Goal: Information Seeking & Learning: Check status

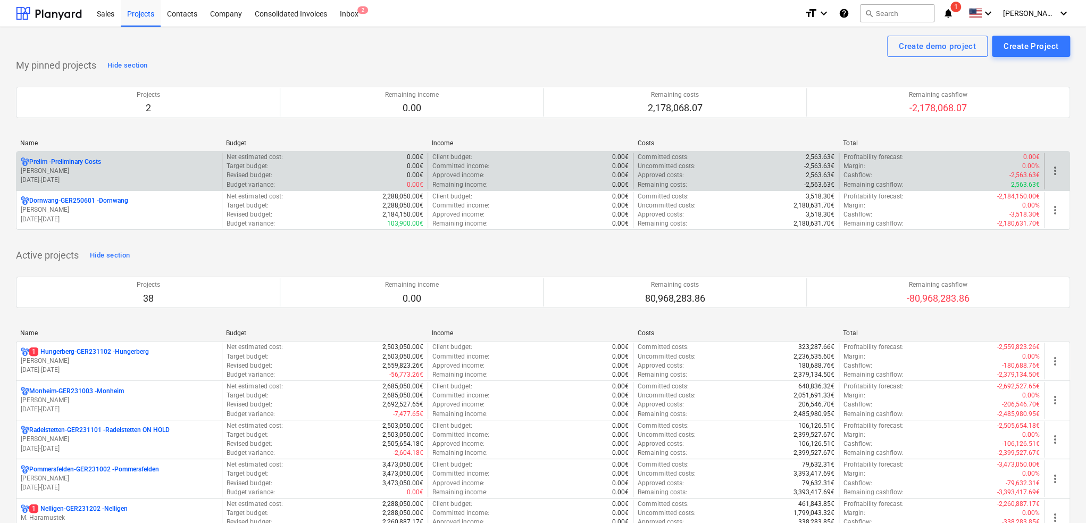
click at [139, 174] on p "S. Brown" at bounding box center [119, 170] width 197 height 9
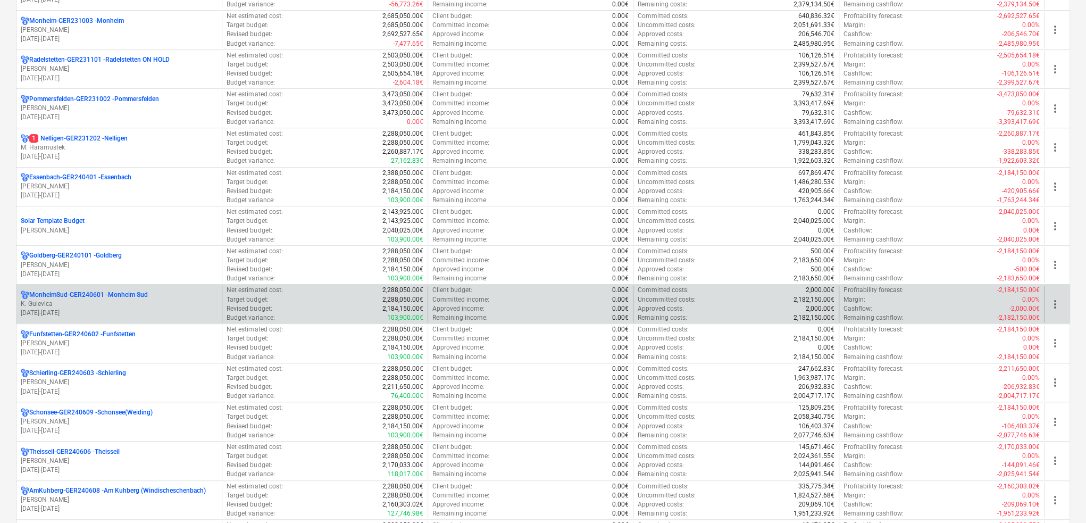
scroll to position [372, 0]
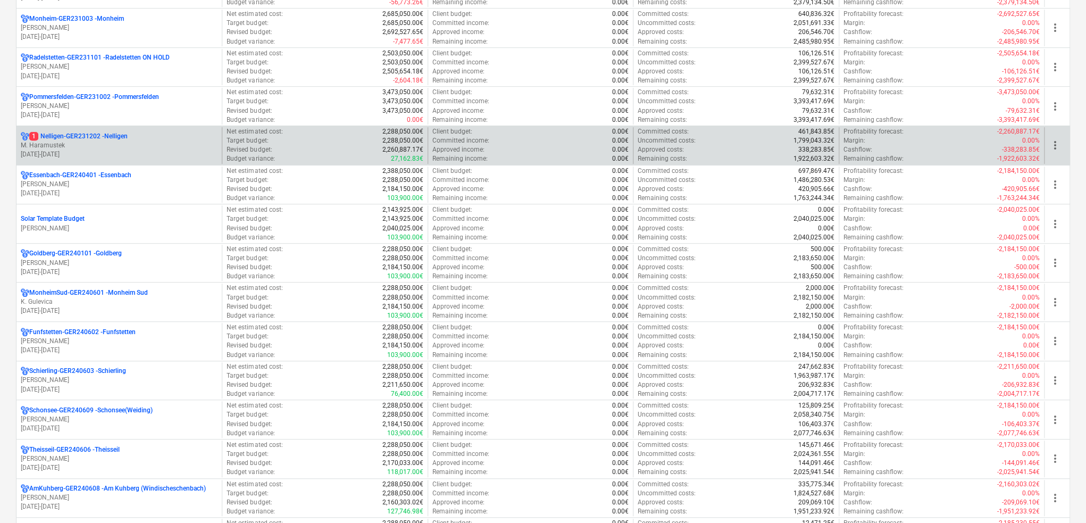
click at [85, 141] on p "M. Haramustek" at bounding box center [119, 145] width 197 height 9
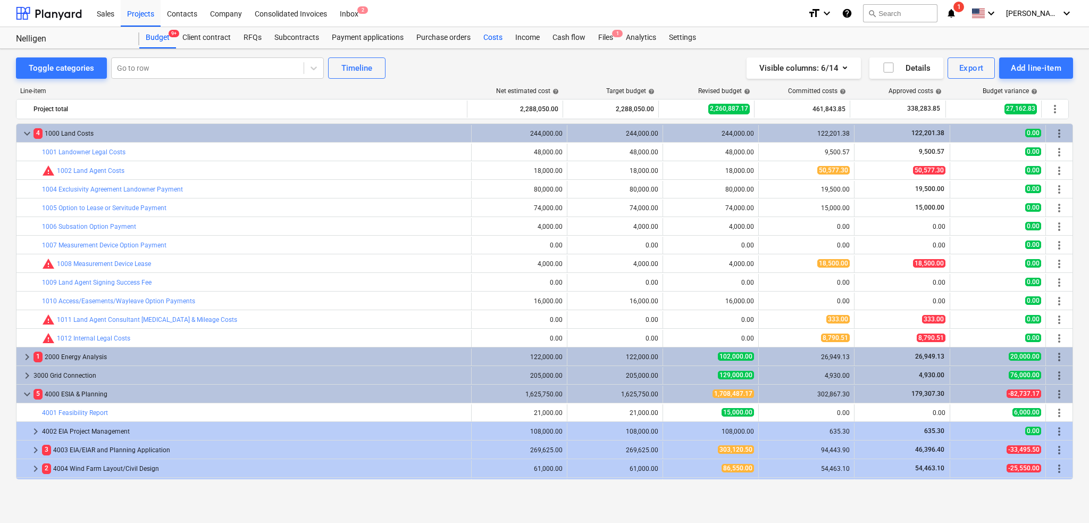
click at [502, 35] on div "Costs" at bounding box center [493, 37] width 32 height 21
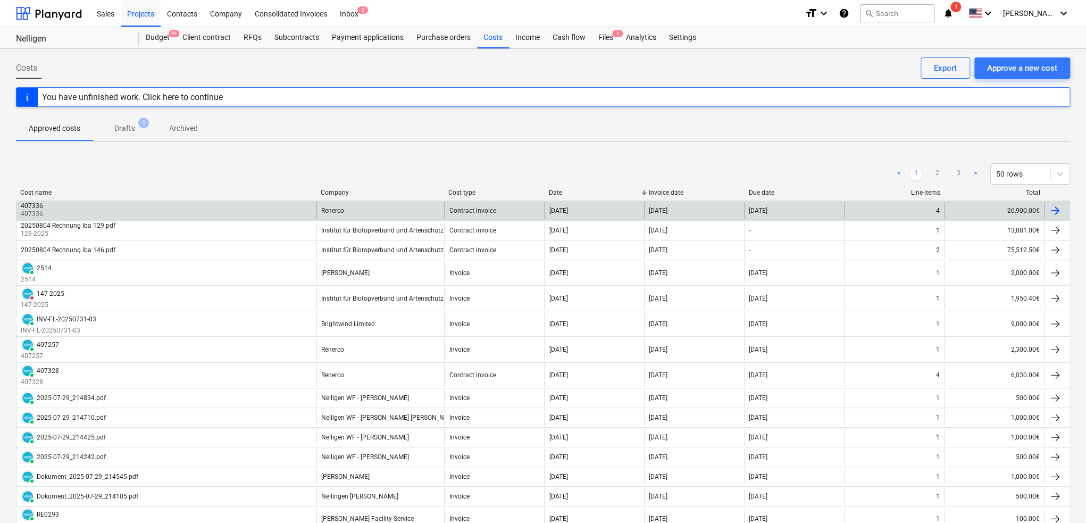
click at [202, 203] on div "407336 407336" at bounding box center [166, 210] width 300 height 17
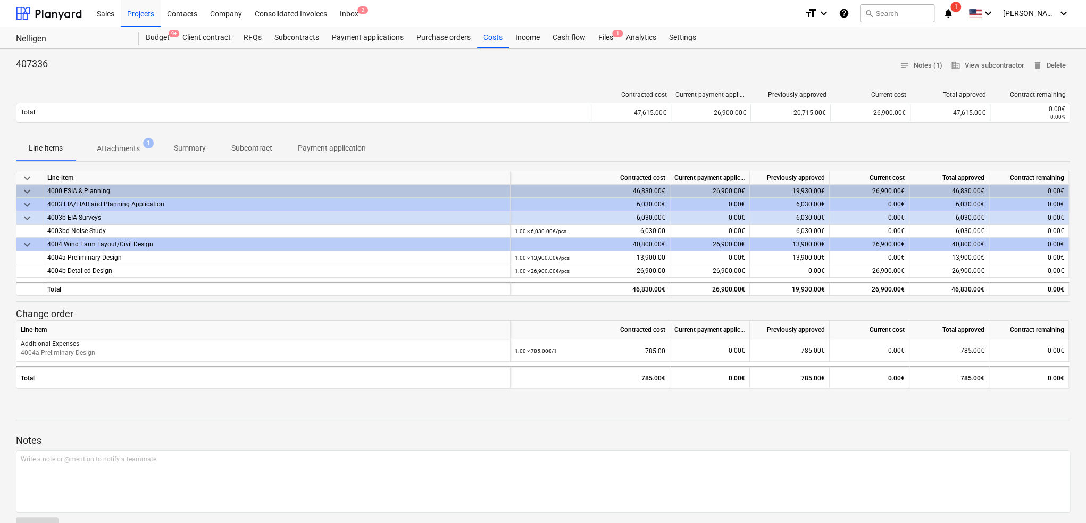
click at [123, 143] on p "Attachments" at bounding box center [118, 148] width 43 height 11
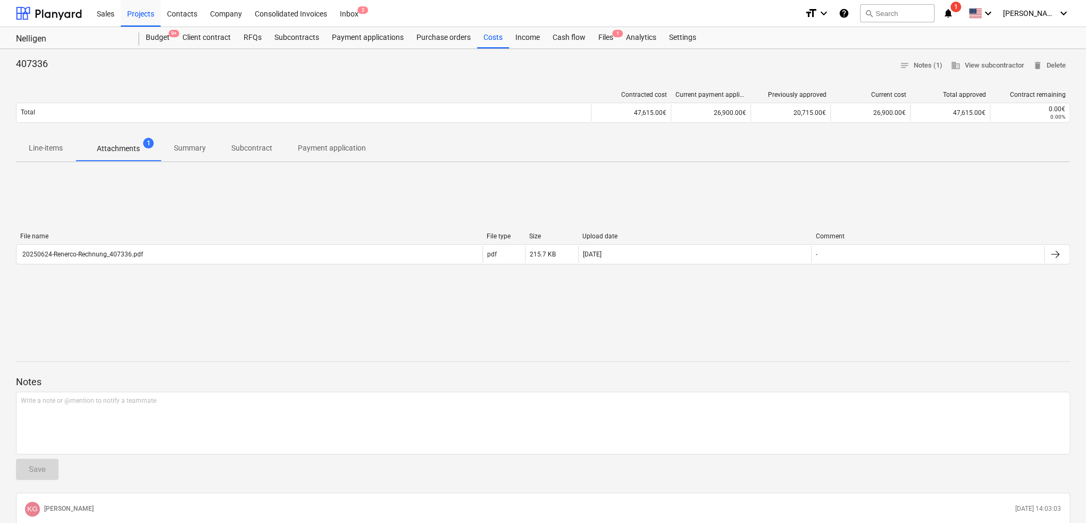
click at [198, 155] on span "Summary" at bounding box center [189, 148] width 57 height 18
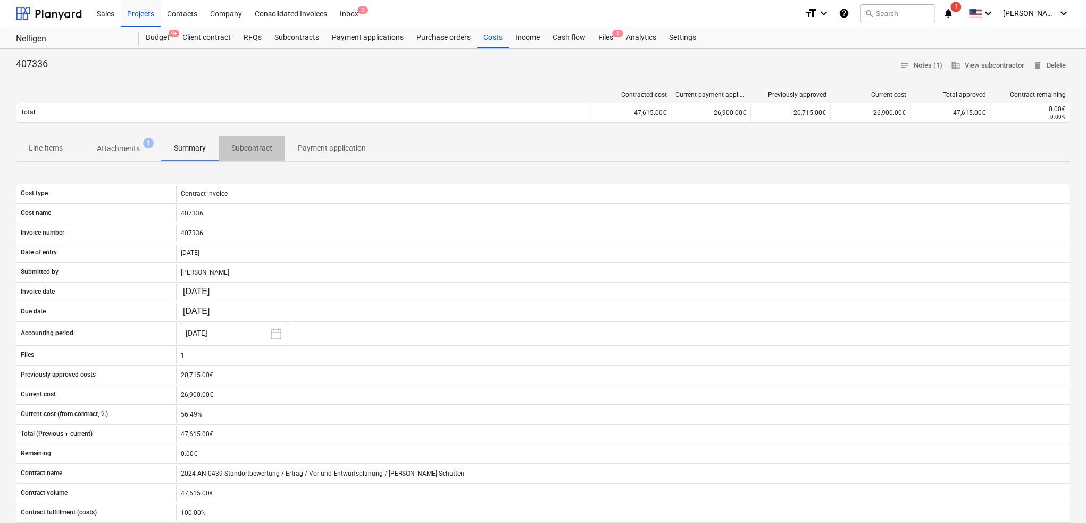
click at [268, 154] on span "Subcontract" at bounding box center [252, 148] width 66 height 18
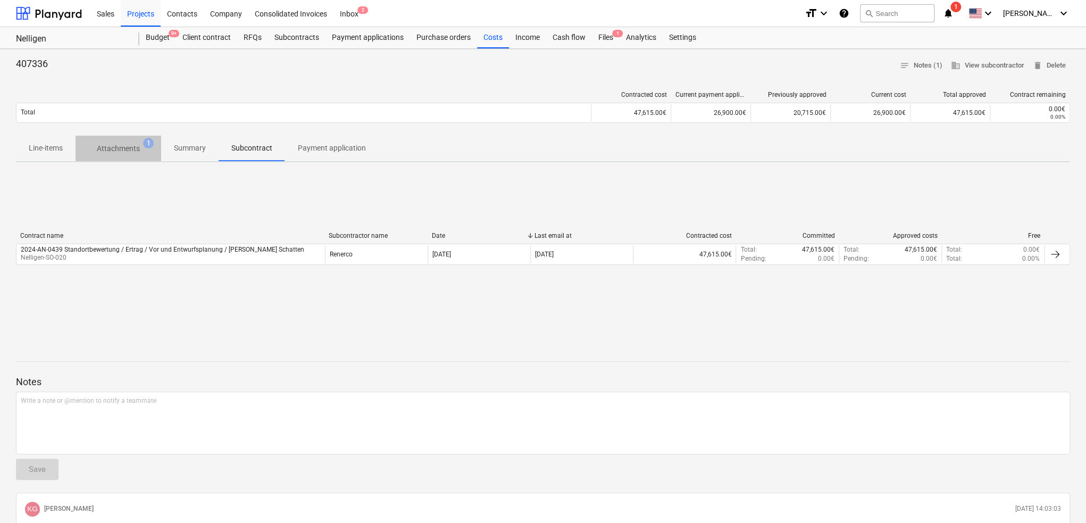
drag, startPoint x: 149, startPoint y: 147, endPoint x: 144, endPoint y: 147, distance: 5.3
drag, startPoint x: 144, startPoint y: 147, endPoint x: 498, endPoint y: 42, distance: 369.3
click at [498, 42] on div "Costs" at bounding box center [493, 37] width 32 height 21
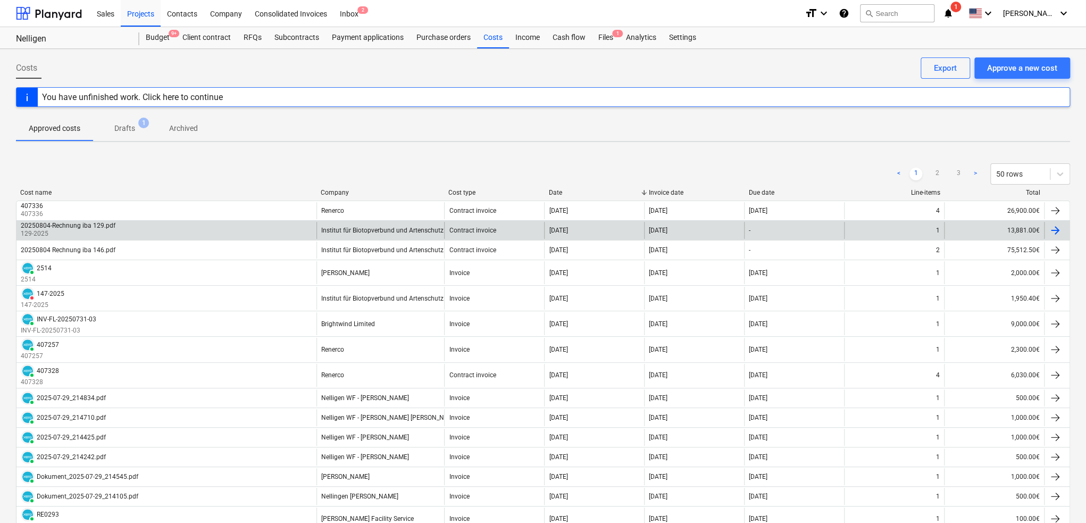
click at [259, 223] on div "20250804-Rechnung iba 129.pdf 129-2025" at bounding box center [166, 230] width 300 height 17
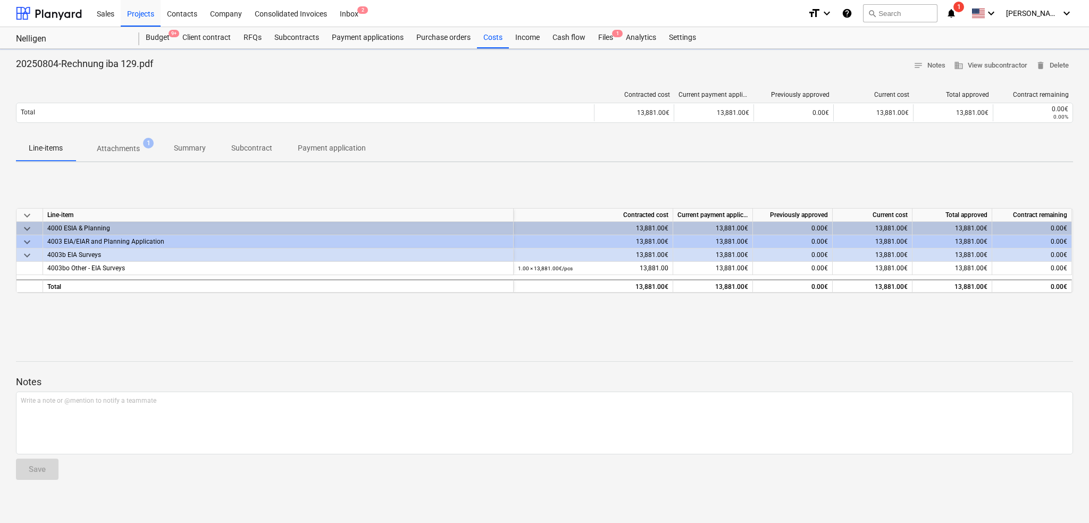
click at [240, 120] on div "Total" at bounding box center [304, 112] width 577 height 17
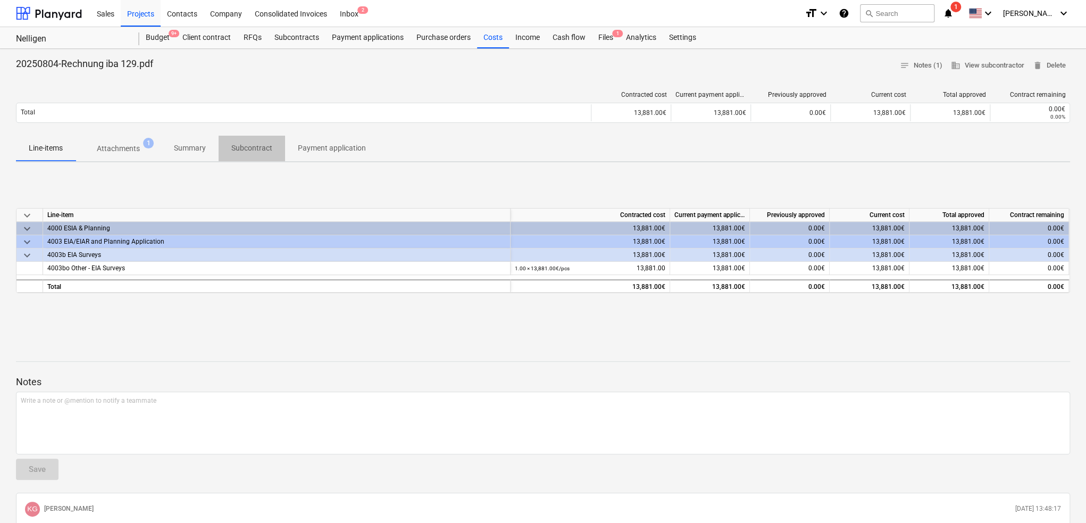
click at [243, 141] on span "Subcontract" at bounding box center [252, 148] width 66 height 18
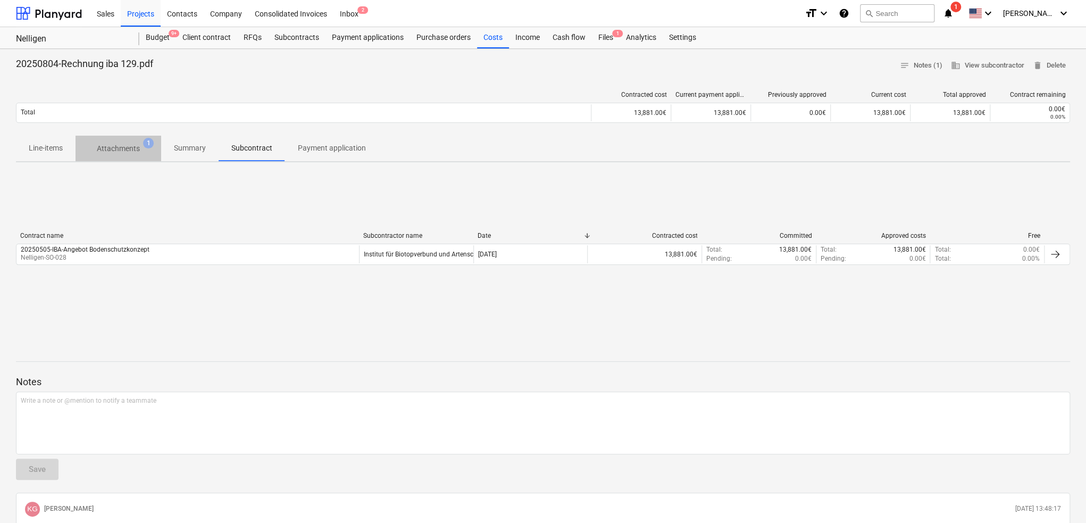
click at [99, 149] on p "Attachments" at bounding box center [118, 148] width 43 height 11
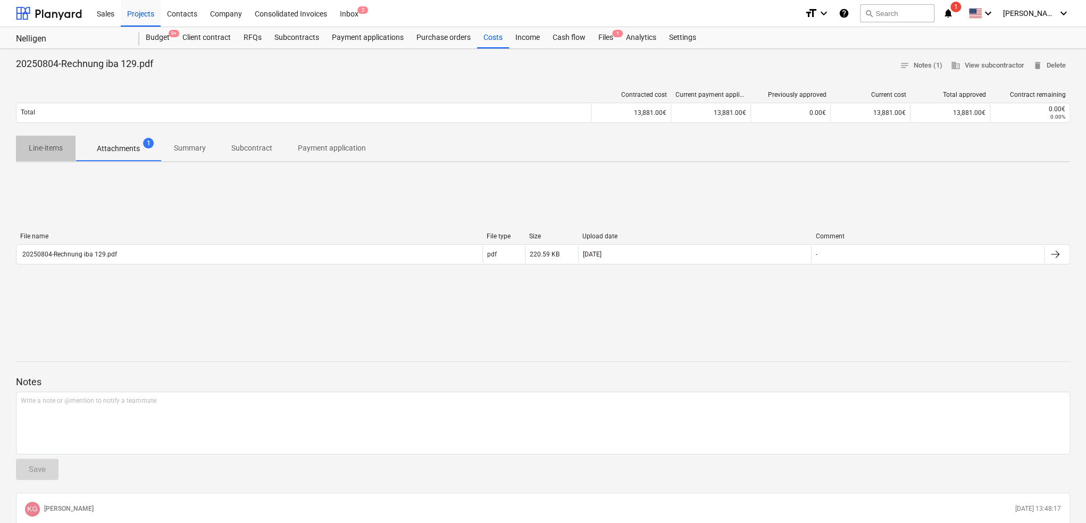
click at [53, 148] on p "Line-items" at bounding box center [46, 148] width 34 height 11
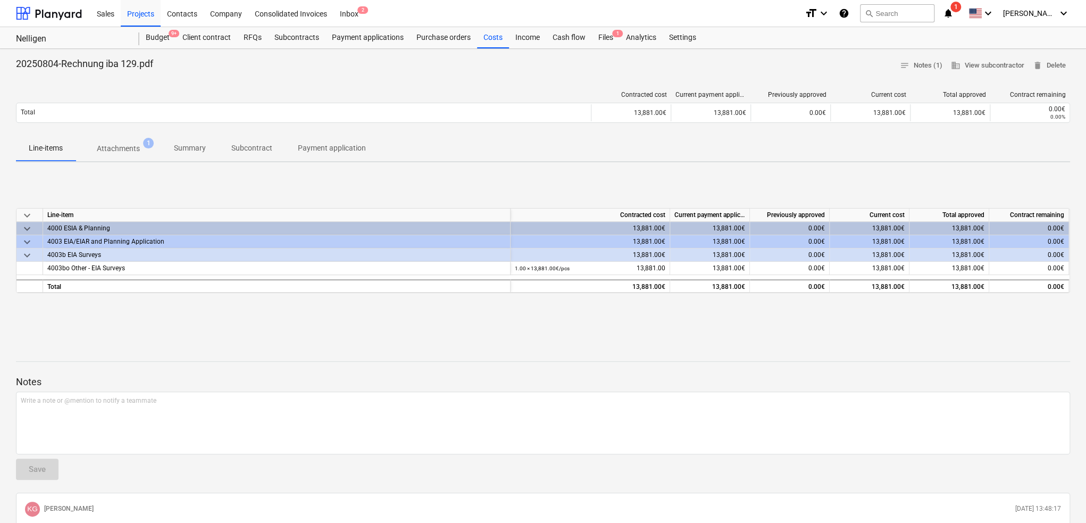
click at [242, 150] on p "Subcontract" at bounding box center [251, 148] width 41 height 11
